Goal: Task Accomplishment & Management: Complete application form

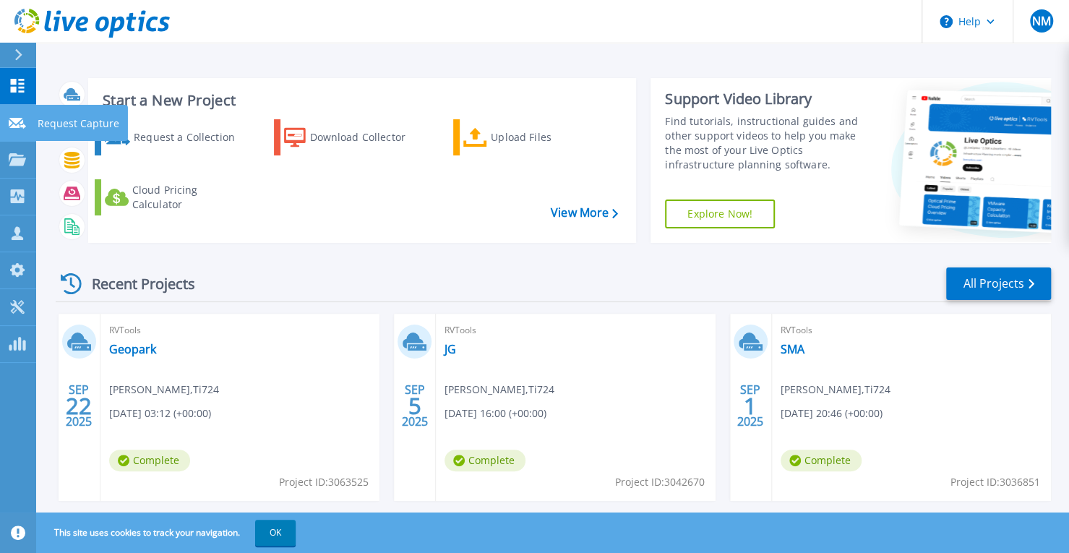
click at [15, 126] on icon at bounding box center [17, 123] width 17 height 11
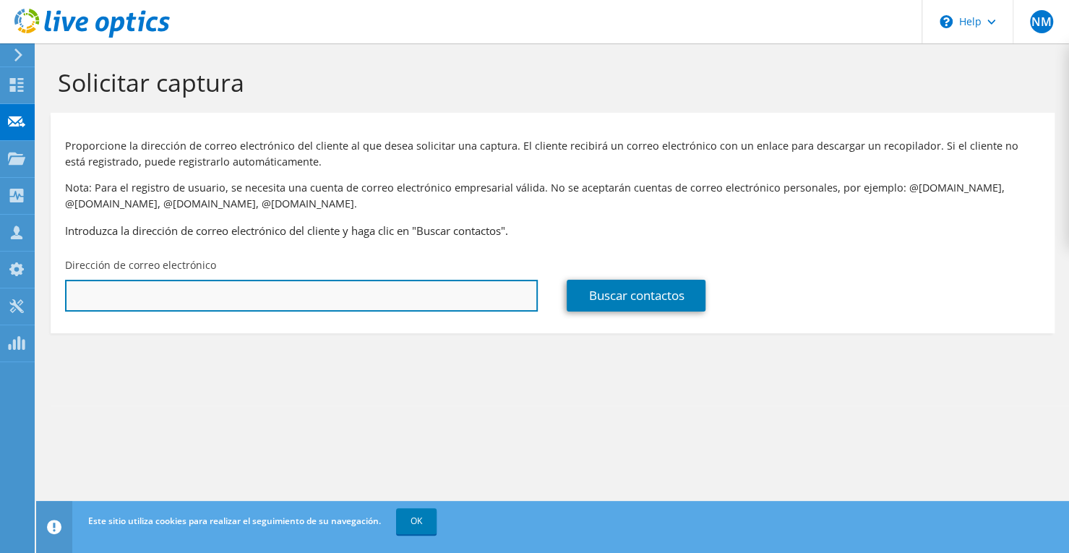
click at [257, 291] on input "text" at bounding box center [301, 296] width 473 height 32
paste input "Wilmer Francisco Rodriguez Suarez;"
drag, startPoint x: 250, startPoint y: 297, endPoint x: 22, endPoint y: 283, distance: 228.7
click at [24, 279] on div "NM Asociado de canal Nestor Montaña nestor.montana@ti724.com Ti724 My Profile L…" at bounding box center [534, 276] width 1069 height 553
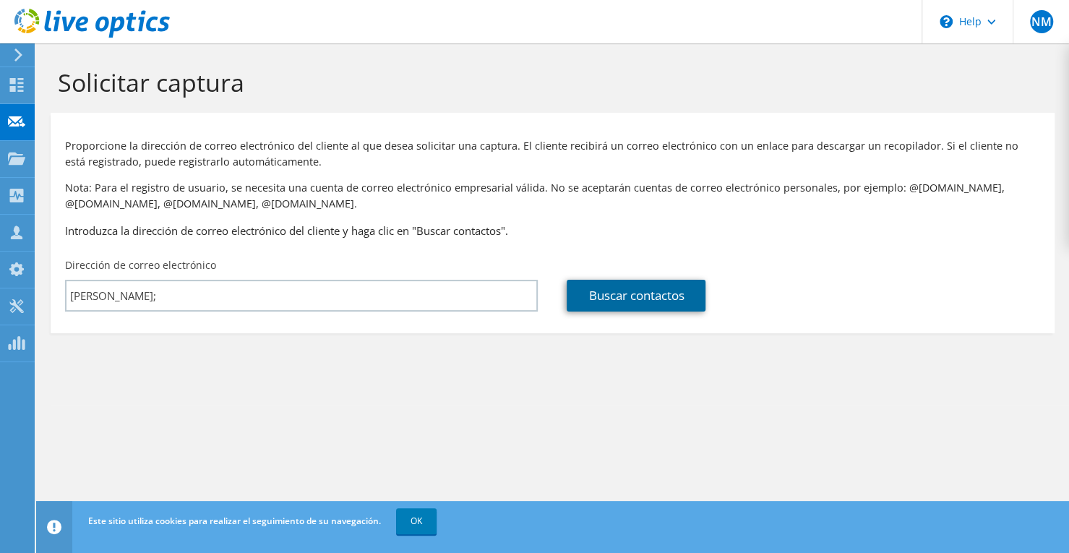
click at [618, 303] on link "Buscar contactos" at bounding box center [635, 296] width 139 height 32
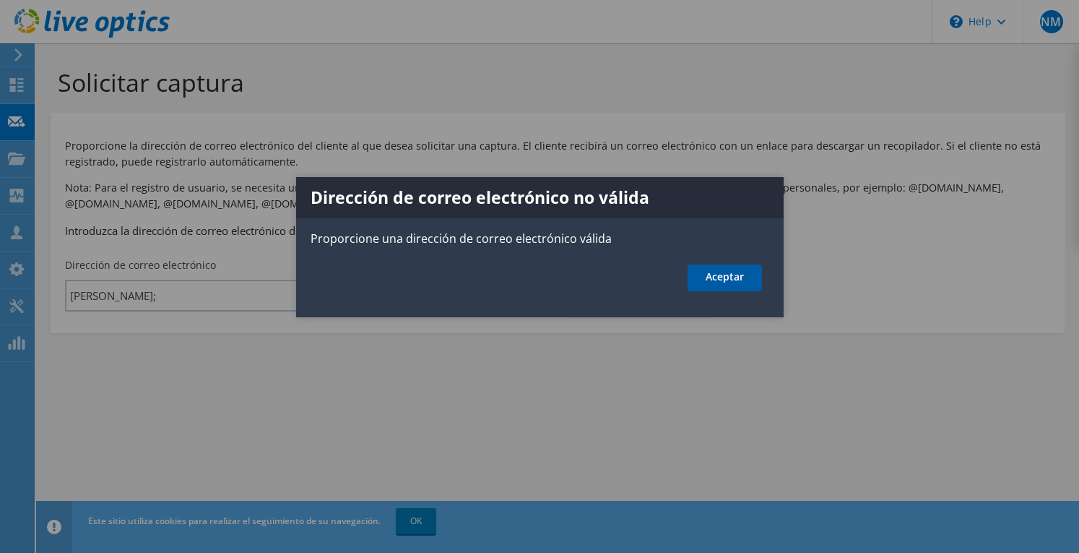
click at [715, 277] on link "Aceptar" at bounding box center [725, 277] width 74 height 27
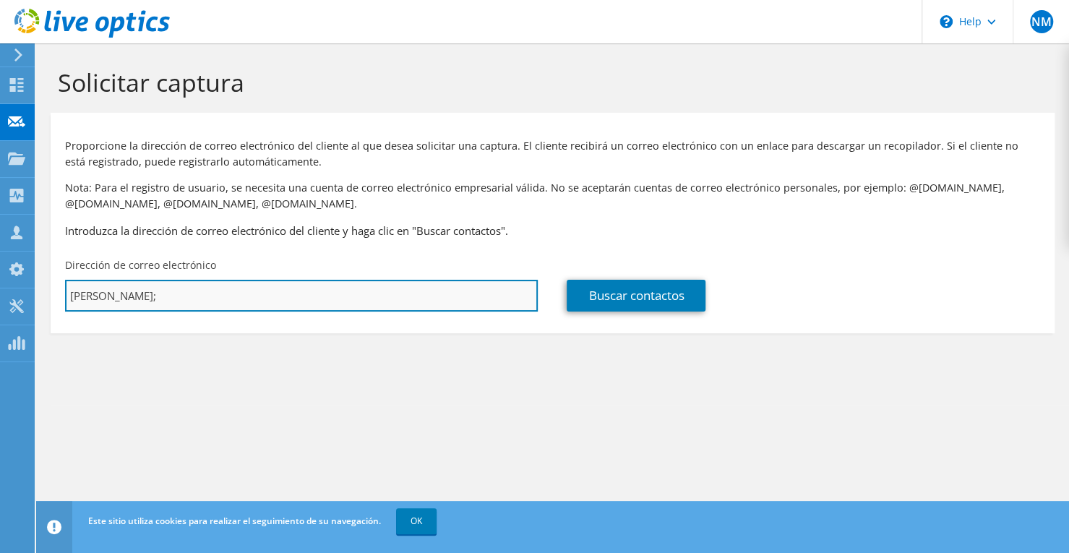
click at [255, 292] on input "Wilmer Francisco Rodriguez Suarez;" at bounding box center [301, 296] width 473 height 32
click at [258, 293] on input "Wilmer Francisco Rodriguez Suarez;" at bounding box center [301, 296] width 473 height 32
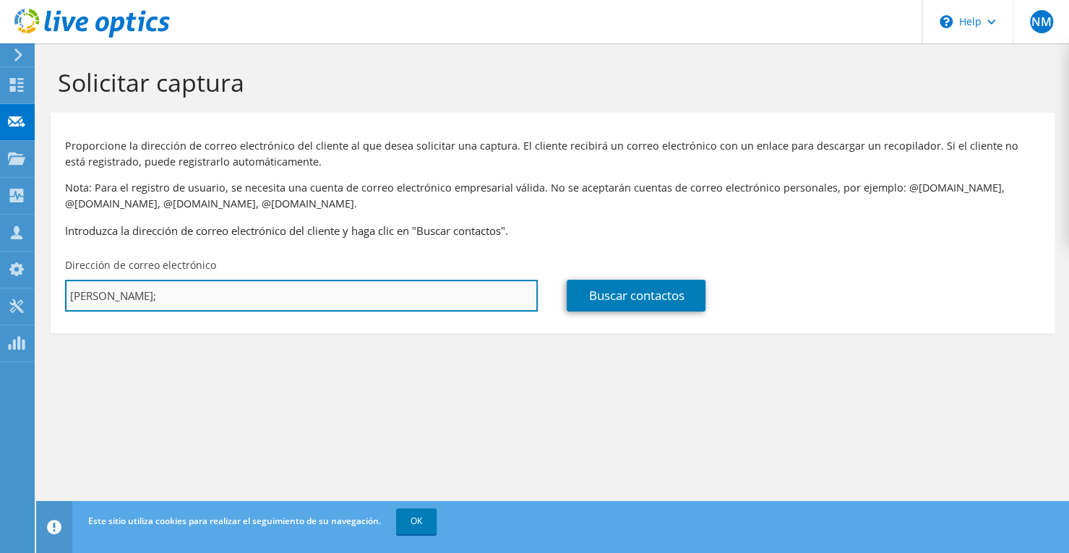
paste input "wilmer.rodriguezs@bancofinandina.com"
type input "wilmer.rodriguezs@bancofinandina.com"
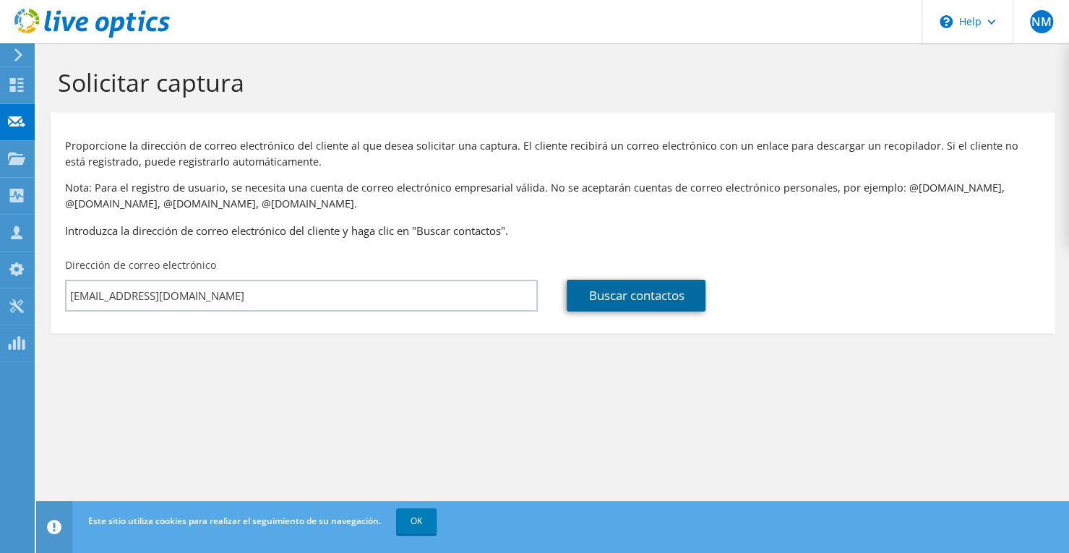
click at [601, 295] on link "Buscar contactos" at bounding box center [635, 296] width 139 height 32
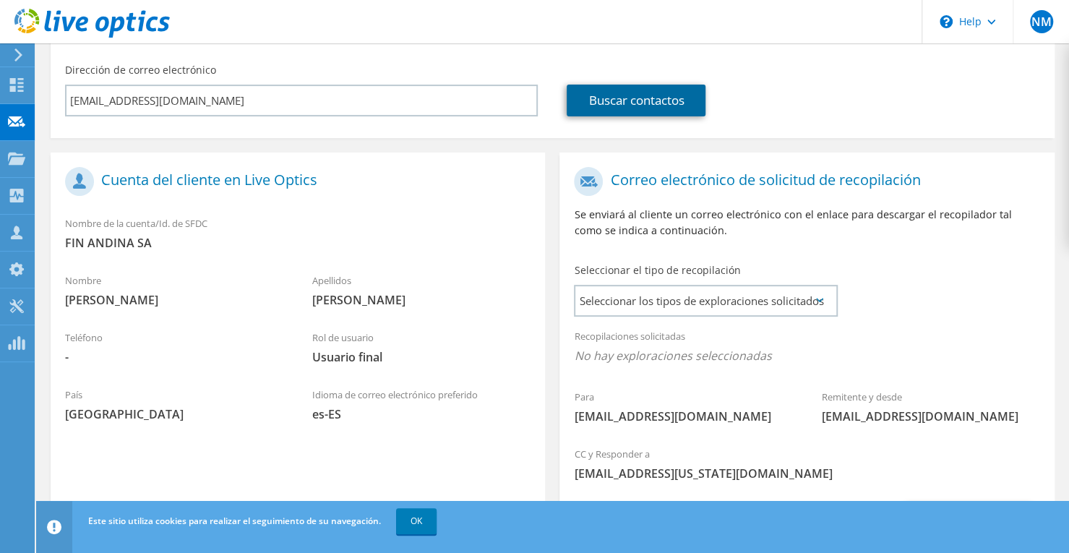
scroll to position [217, 0]
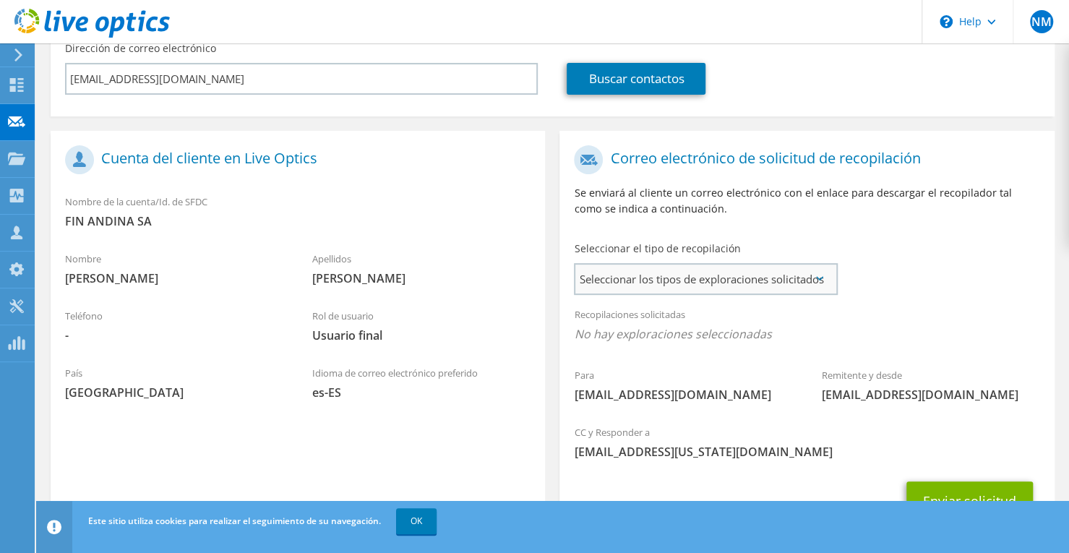
click at [601, 288] on span "Seleccionar los tipos de exploraciones solicitados" at bounding box center [704, 278] width 259 height 29
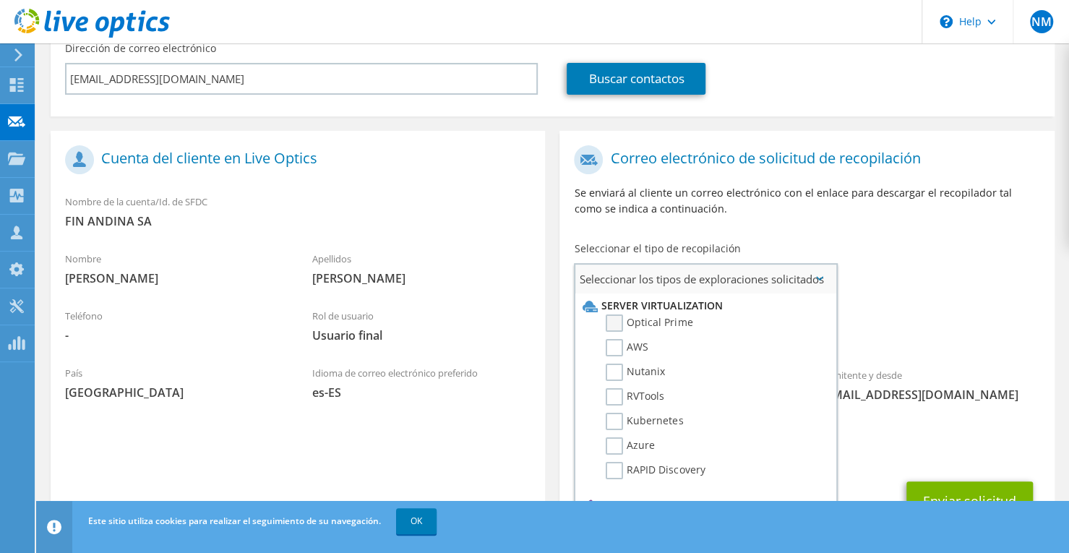
click at [678, 323] on label "Optical Prime" at bounding box center [648, 322] width 87 height 17
click at [0, 0] on input "Optical Prime" at bounding box center [0, 0] width 0 height 0
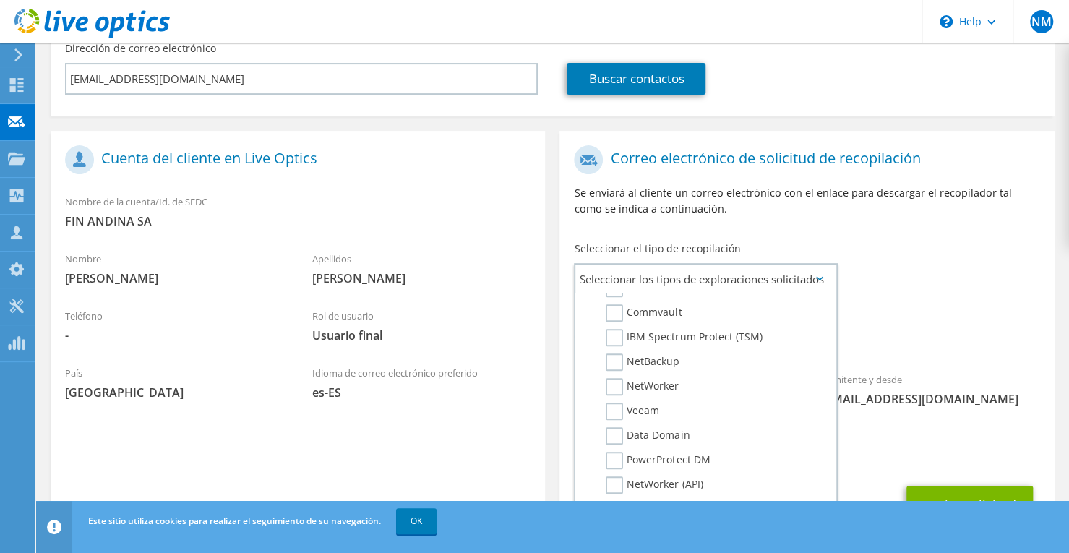
scroll to position [687, 0]
click at [407, 524] on link "OK" at bounding box center [416, 521] width 40 height 26
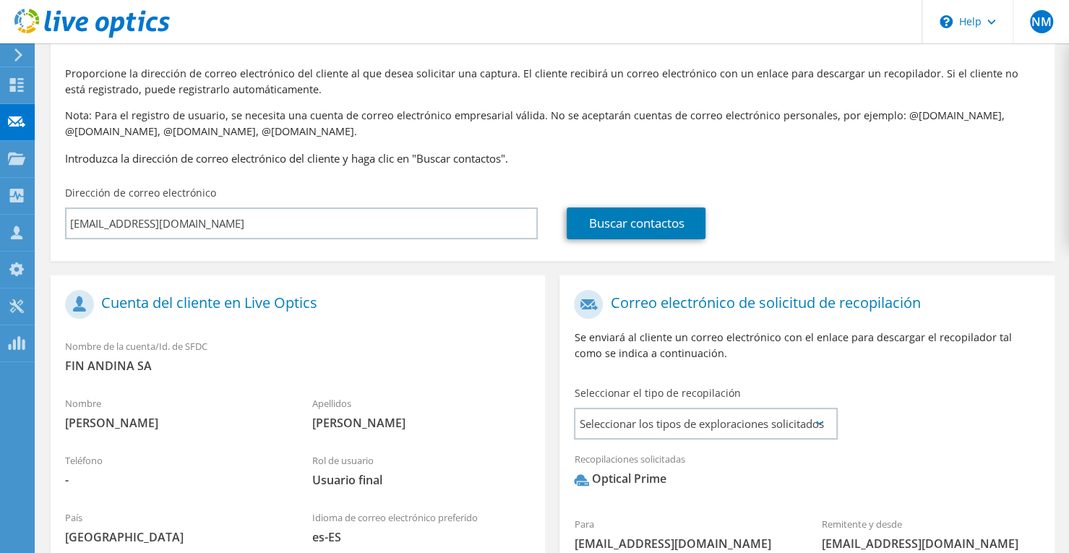
scroll to position [289, 0]
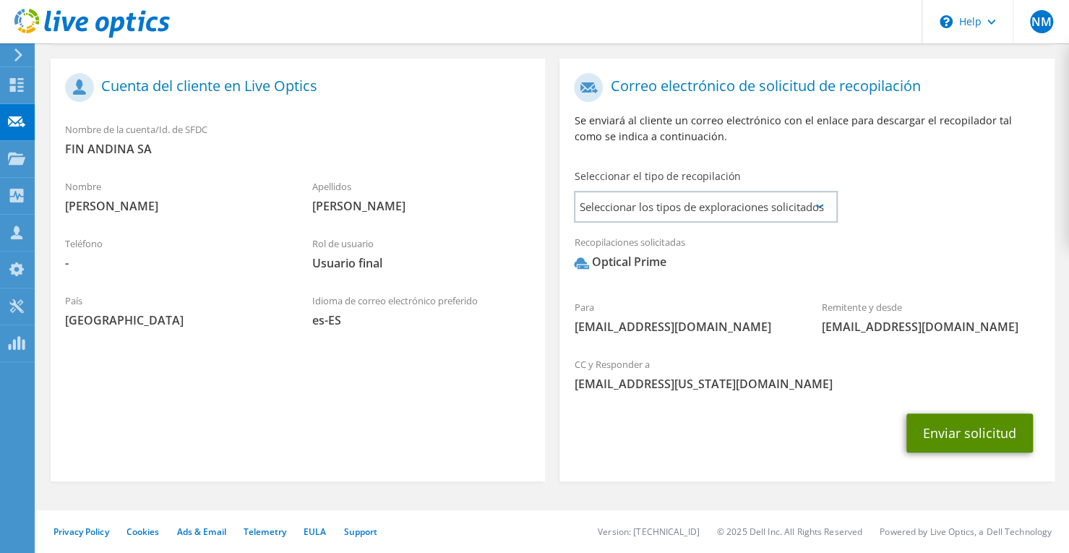
click at [960, 452] on button "Enviar solicitud" at bounding box center [969, 432] width 126 height 39
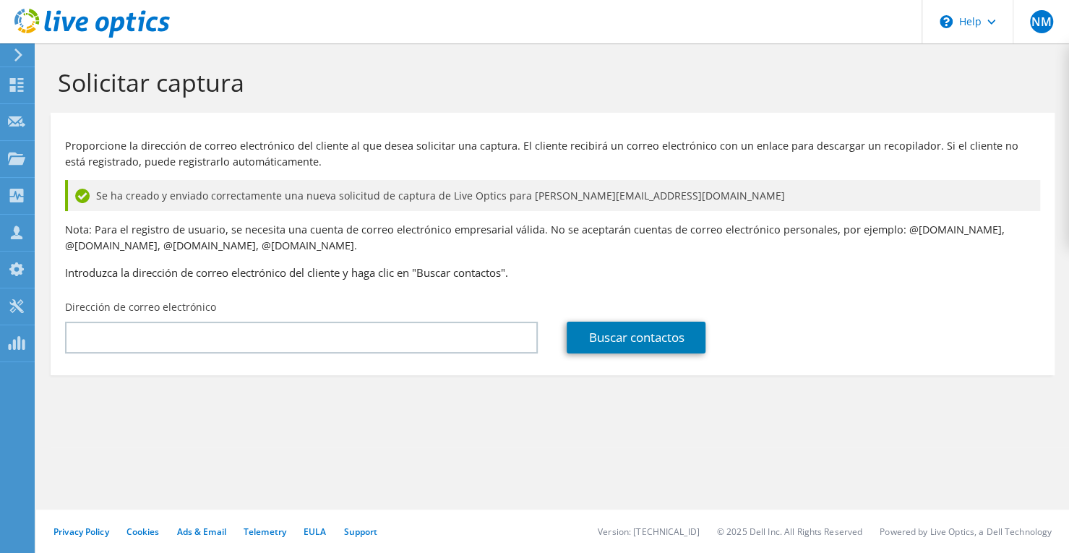
click at [345, 482] on div "Solicitar captura Proporcione la dirección de correo electrónico del cliente al…" at bounding box center [552, 297] width 1033 height 509
click at [1038, 29] on span "NM" at bounding box center [1041, 21] width 23 height 23
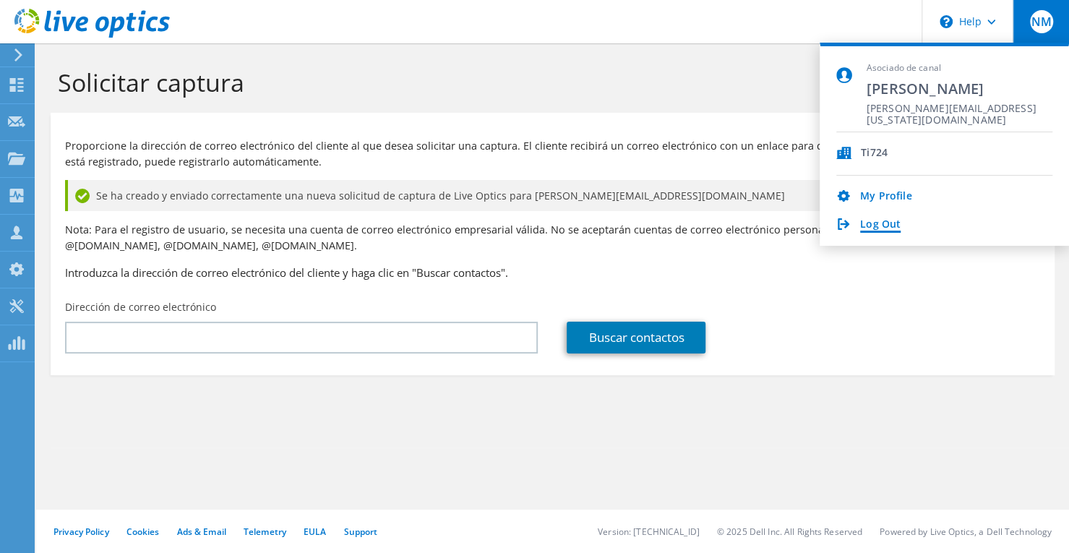
click at [870, 229] on link "Log Out" at bounding box center [880, 225] width 40 height 14
